Goal: Information Seeking & Learning: Learn about a topic

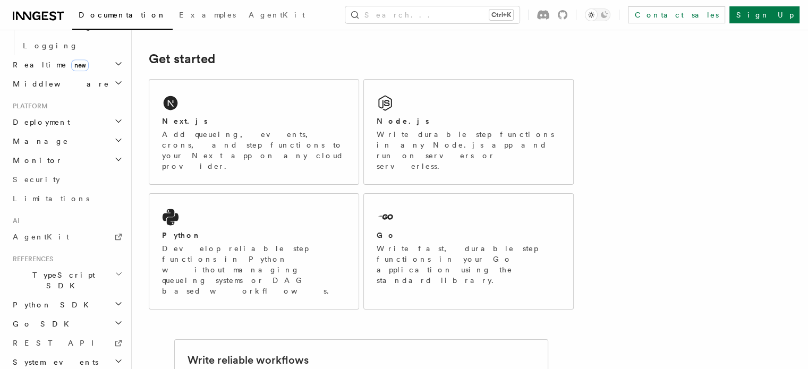
scroll to position [148, 0]
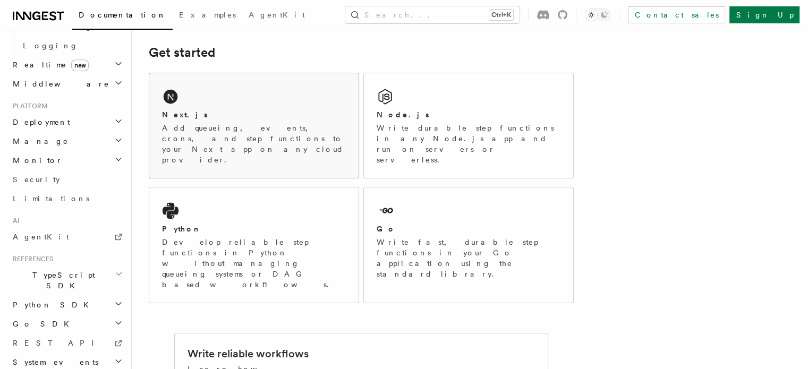
click at [248, 131] on p "Add queueing, events, crons, and step functions to your Next app on any cloud p…" at bounding box center [254, 144] width 184 height 42
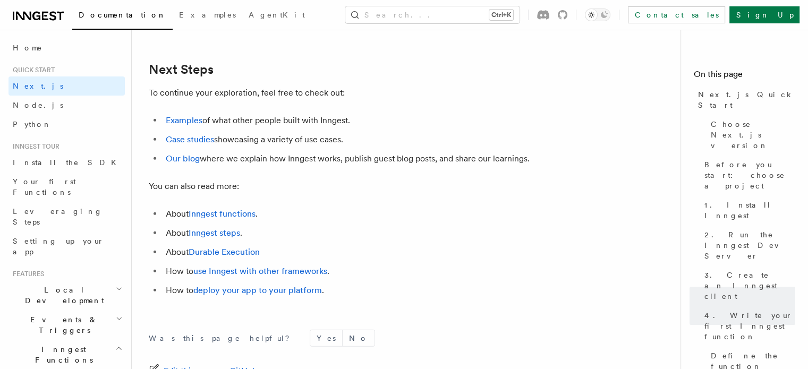
scroll to position [6632, 0]
click at [183, 124] on link "Examples" at bounding box center [184, 119] width 37 height 10
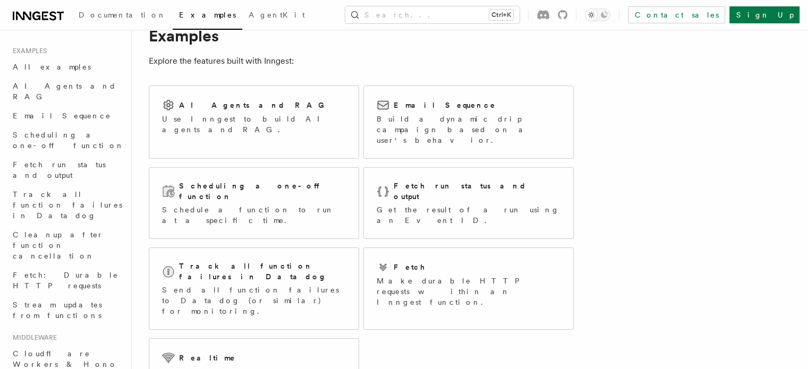
scroll to position [38, 0]
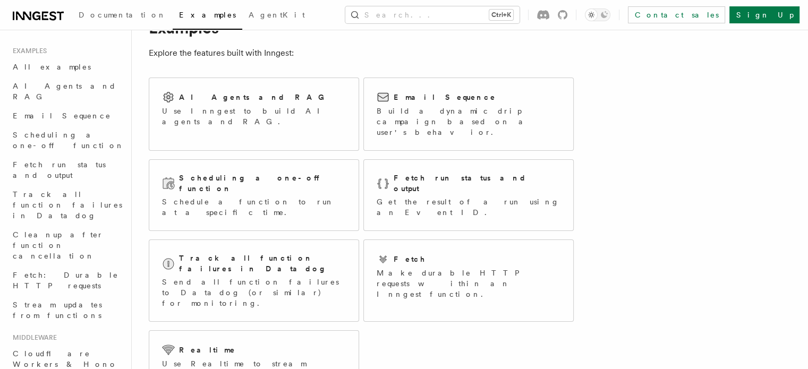
scroll to position [41, 0]
click at [305, 109] on p "Use Inngest to build AI agents and RAG." at bounding box center [254, 116] width 184 height 21
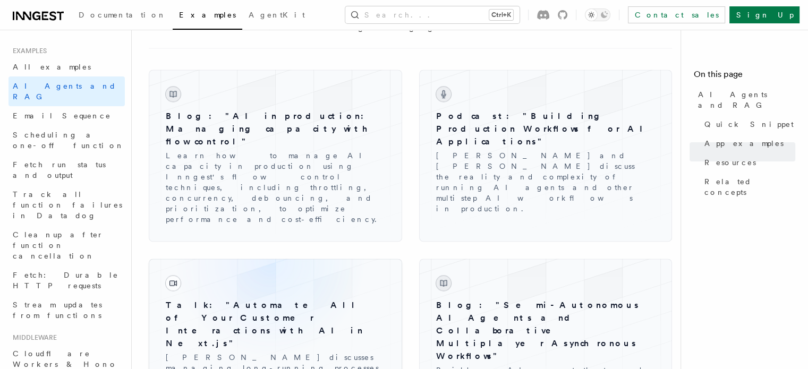
scroll to position [1531, 0]
click at [311, 272] on div "Blog: "AI in production: Managing capacity with flow control" Learn how to mana…" at bounding box center [410, 333] width 523 height 570
click at [209, 299] on h3 "Talk: "Automate All of Your Customer Interactions with AI in Next.js"" at bounding box center [275, 324] width 219 height 51
